Goal: Task Accomplishment & Management: Manage account settings

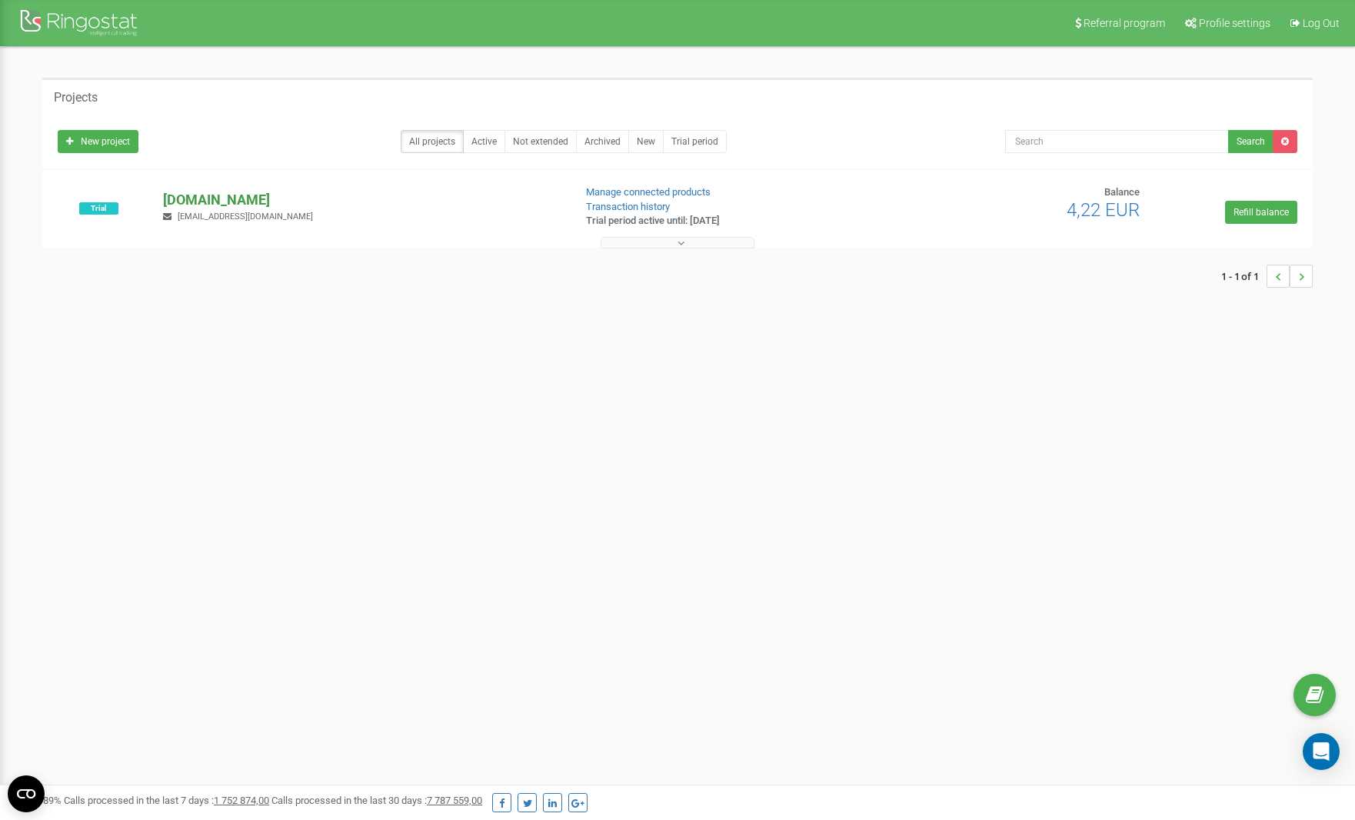
click at [198, 198] on p "[DOMAIN_NAME]" at bounding box center [362, 200] width 398 height 20
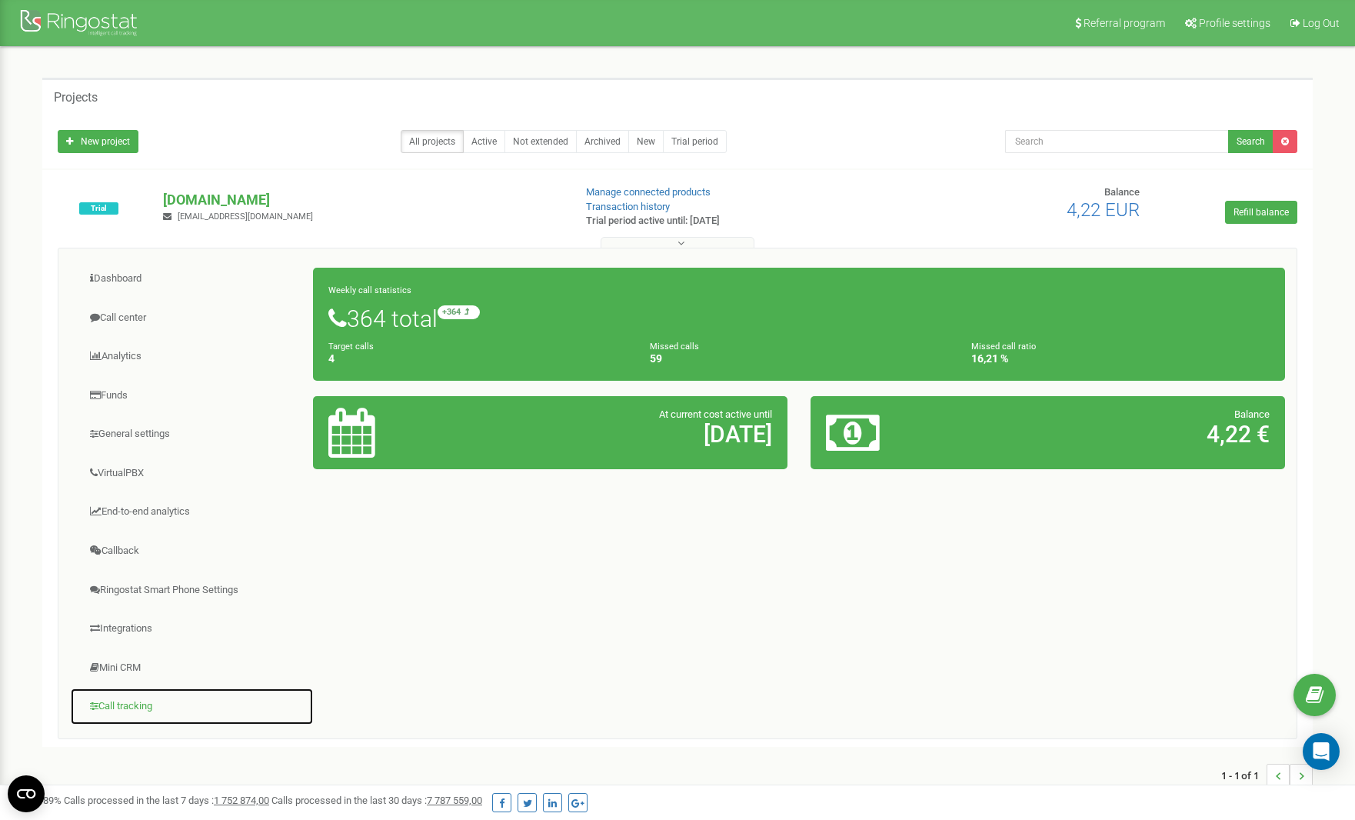
click at [123, 700] on link "Call tracking" at bounding box center [192, 707] width 244 height 38
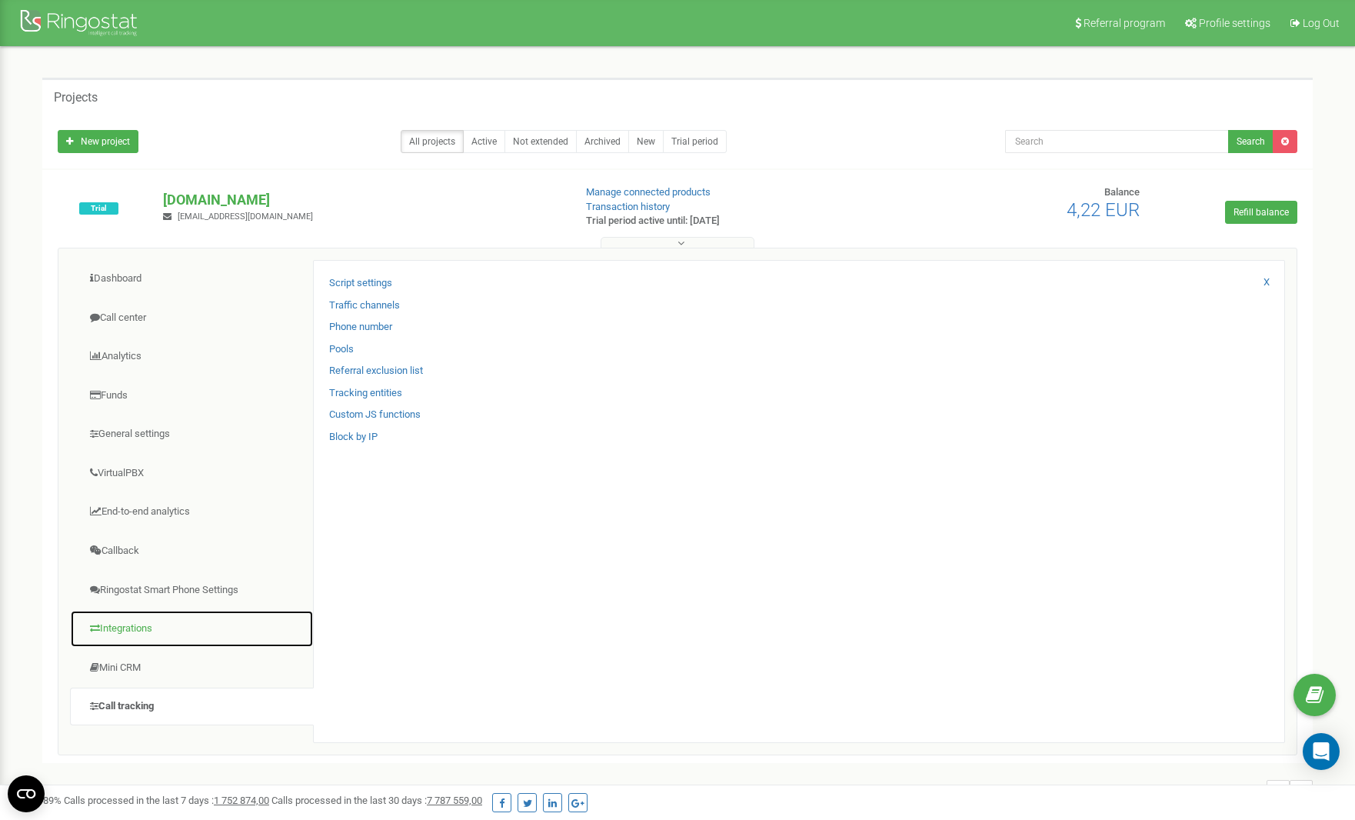
click at [124, 630] on link "Integrations" at bounding box center [192, 629] width 244 height 38
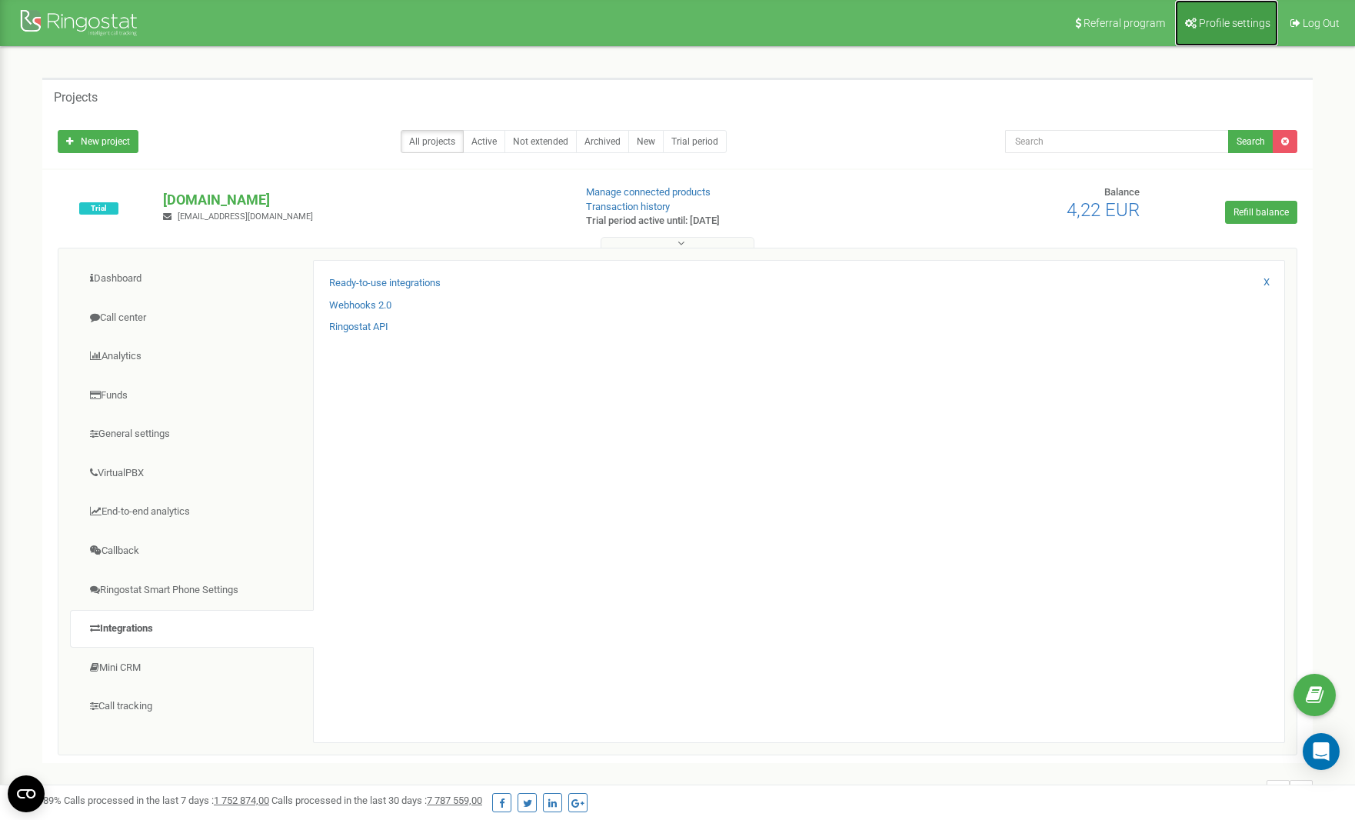
click at [1202, 25] on span "Profile settings" at bounding box center [1235, 23] width 72 height 12
